Goal: Find specific page/section: Find specific page/section

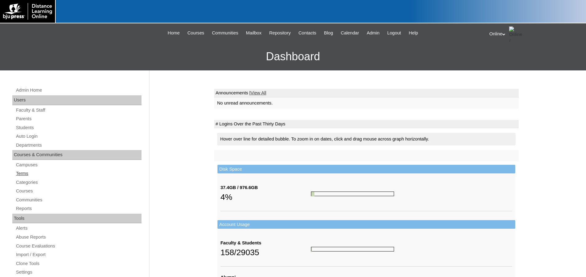
click at [24, 174] on link "Terms" at bounding box center [78, 174] width 126 height 8
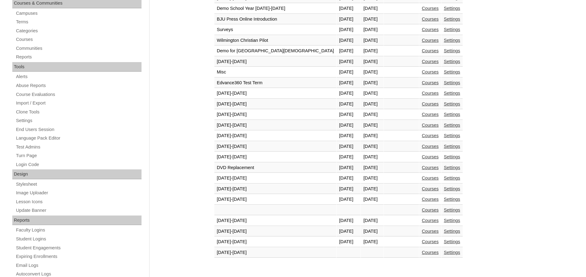
scroll to position [154, 0]
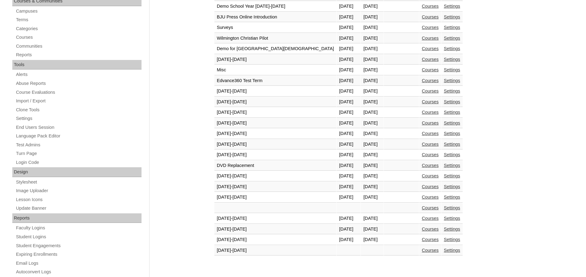
click at [422, 251] on link "Courses" at bounding box center [430, 250] width 17 height 5
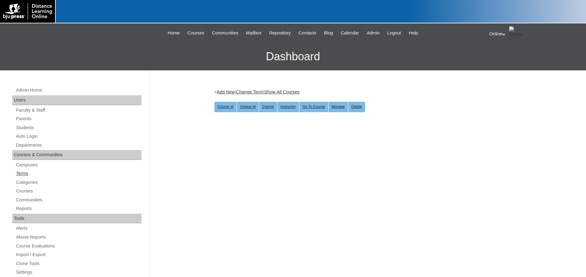
click at [27, 171] on link "Terms" at bounding box center [78, 174] width 126 height 8
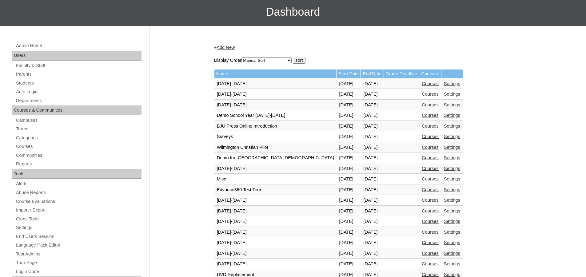
scroll to position [154, 0]
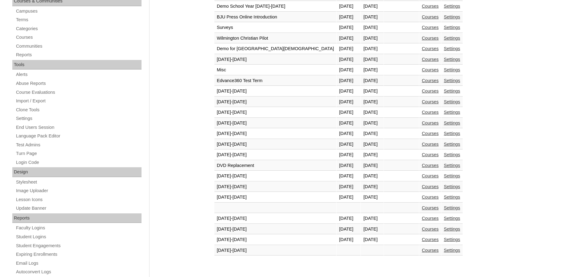
click at [422, 240] on link "Courses" at bounding box center [430, 239] width 17 height 5
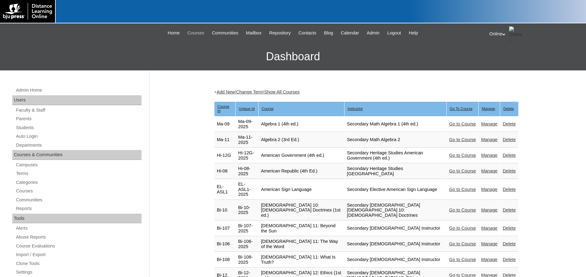
click at [188, 32] on span "Courses" at bounding box center [195, 33] width 17 height 7
